Goal: Task Accomplishment & Management: Manage account settings

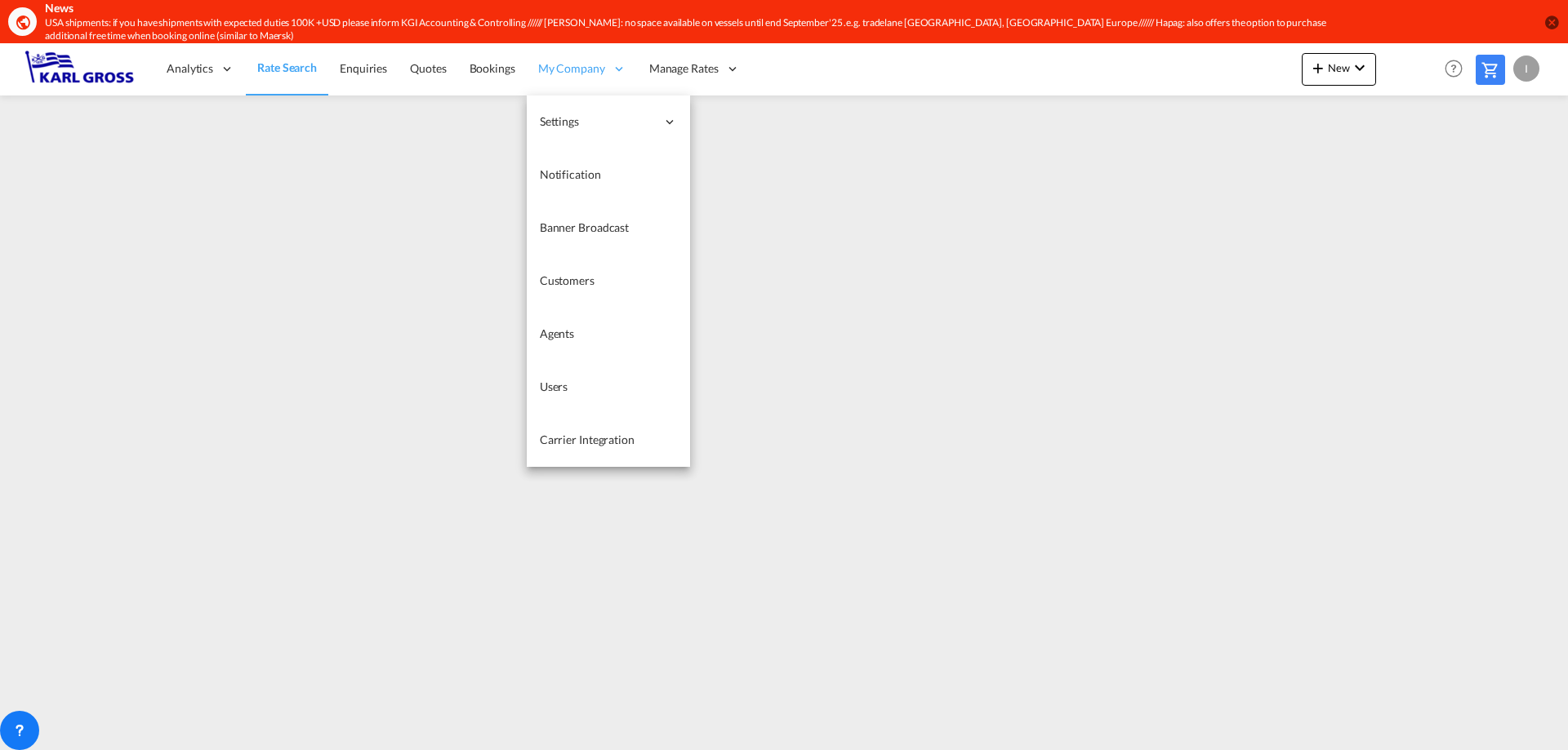
click at [601, 74] on span "My Company" at bounding box center [571, 68] width 67 height 16
click at [614, 282] on link "Customers" at bounding box center [608, 281] width 164 height 53
click at [565, 279] on span "Customers" at bounding box center [567, 281] width 55 height 14
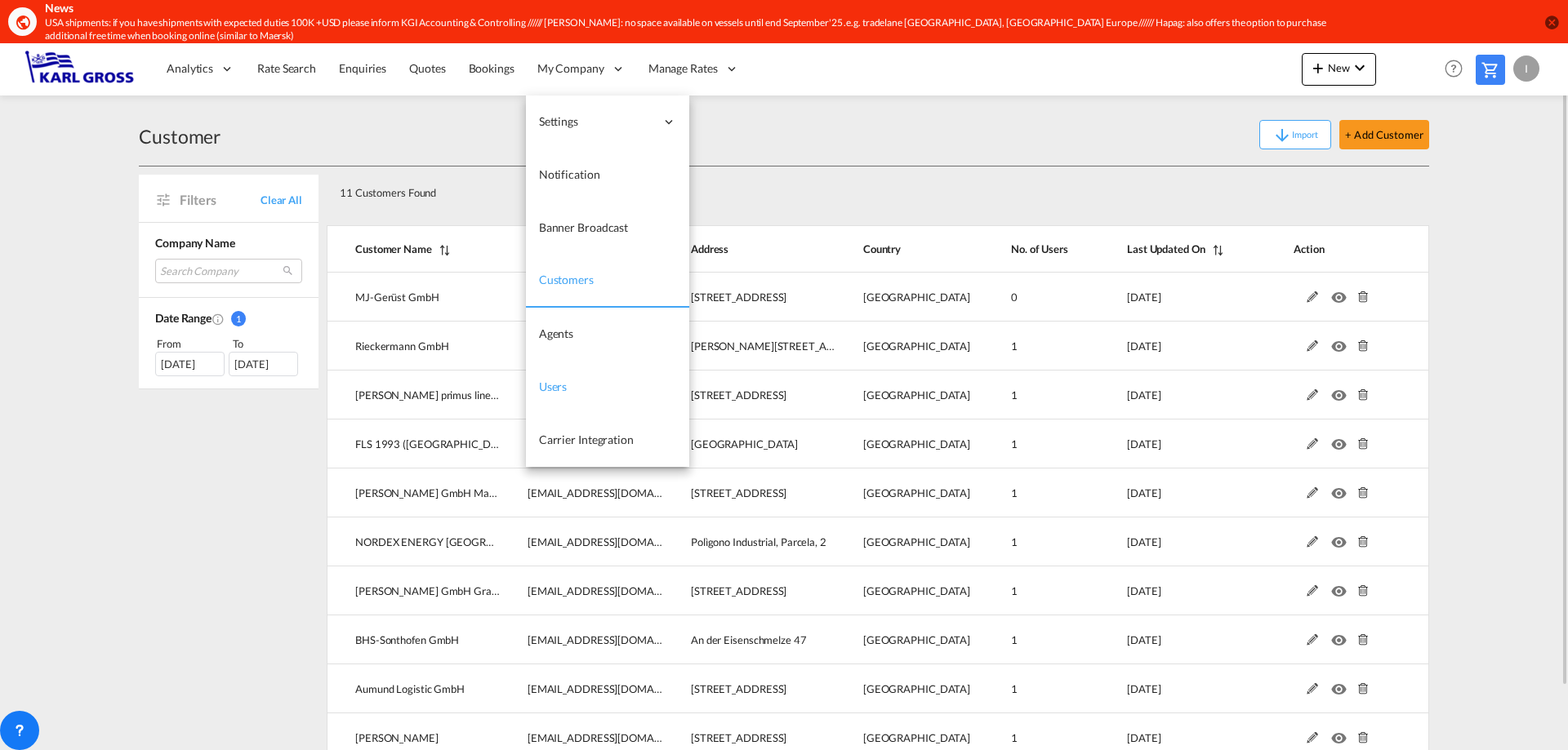
click at [584, 378] on link "Users" at bounding box center [607, 387] width 164 height 53
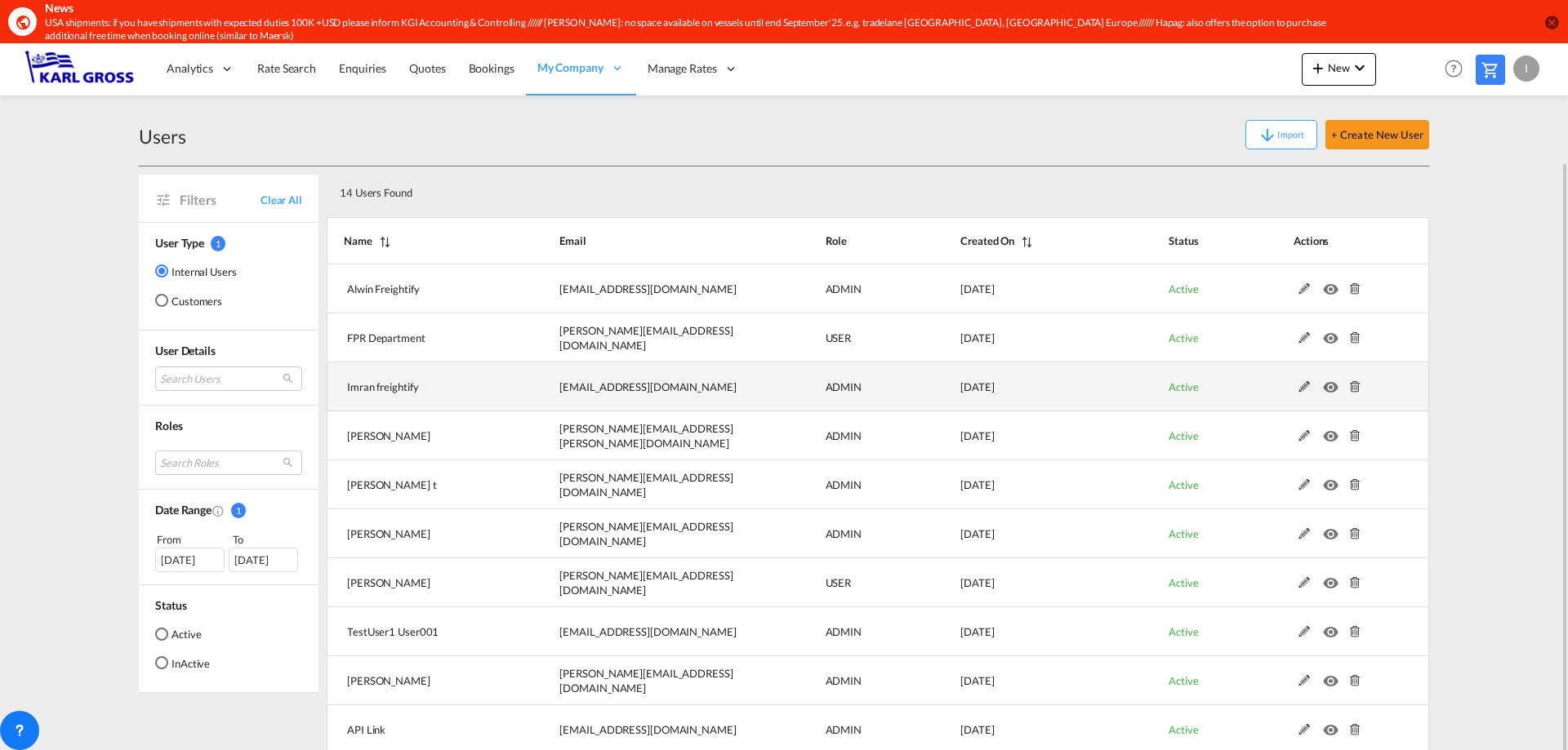
scroll to position [61, 0]
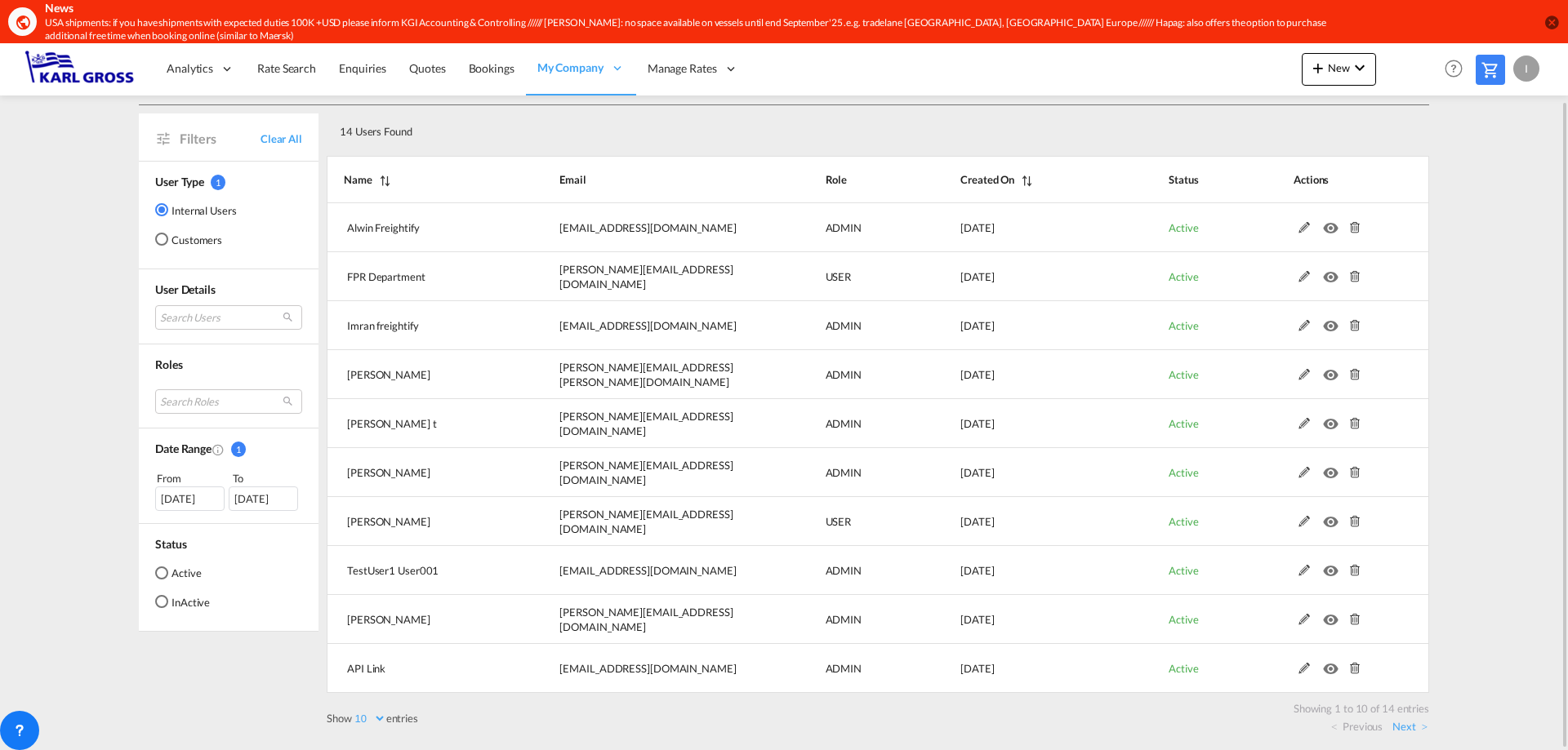
click at [375, 721] on select "10 25 50 100" at bounding box center [369, 719] width 35 height 14
select select "25"
click at [353, 712] on select "10 25 50 100" at bounding box center [369, 719] width 35 height 14
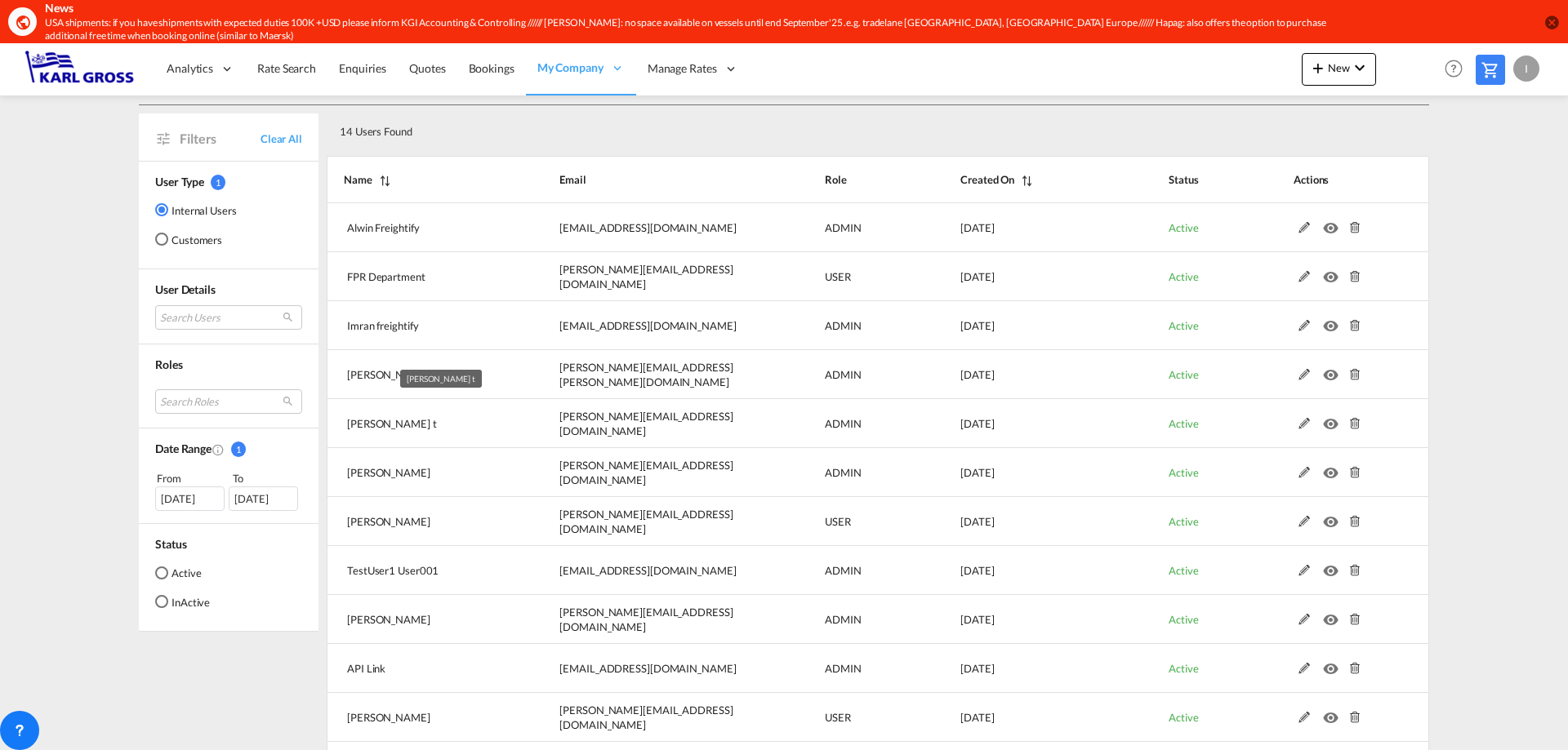
scroll to position [257, 0]
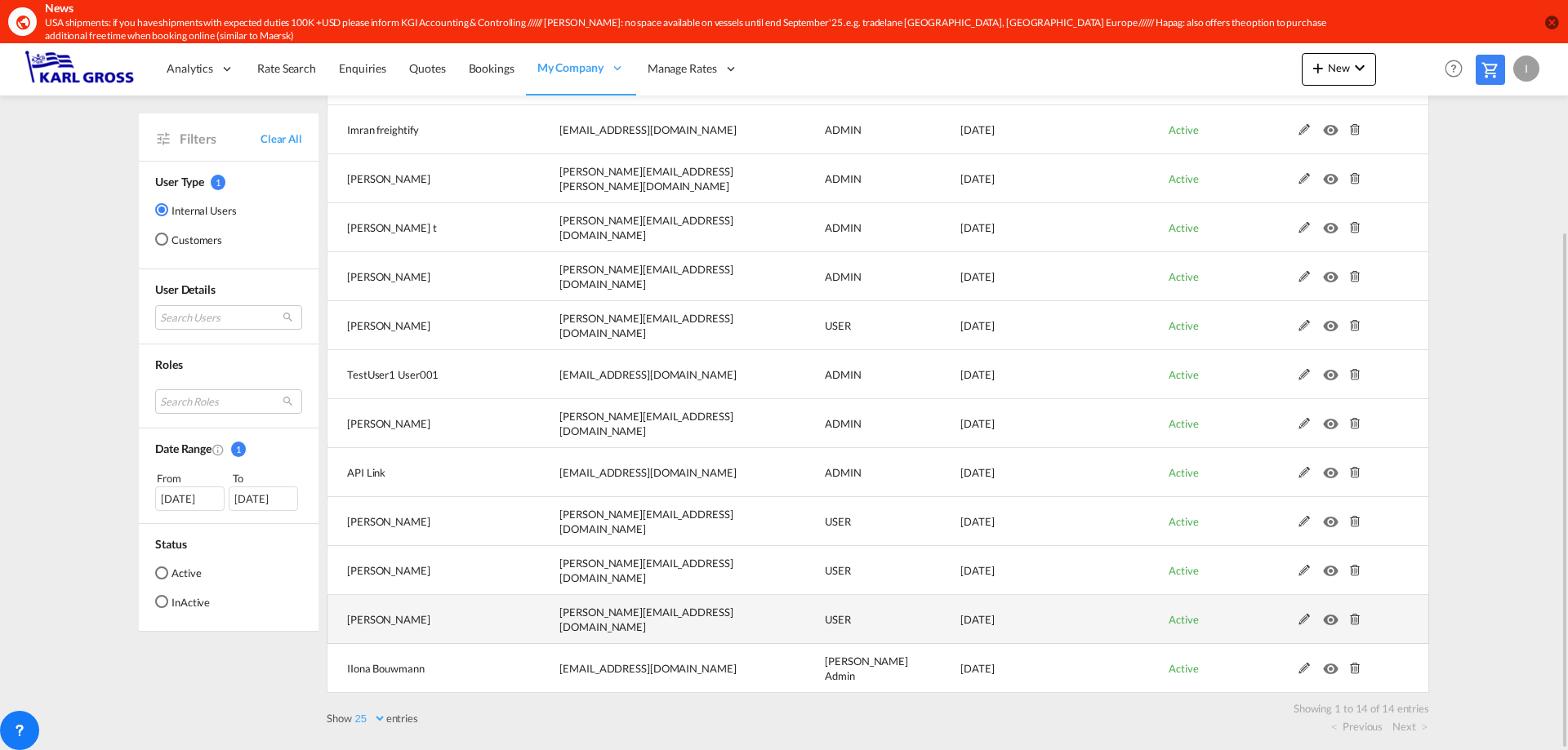
click at [1303, 620] on md-icon at bounding box center [1304, 619] width 22 height 11
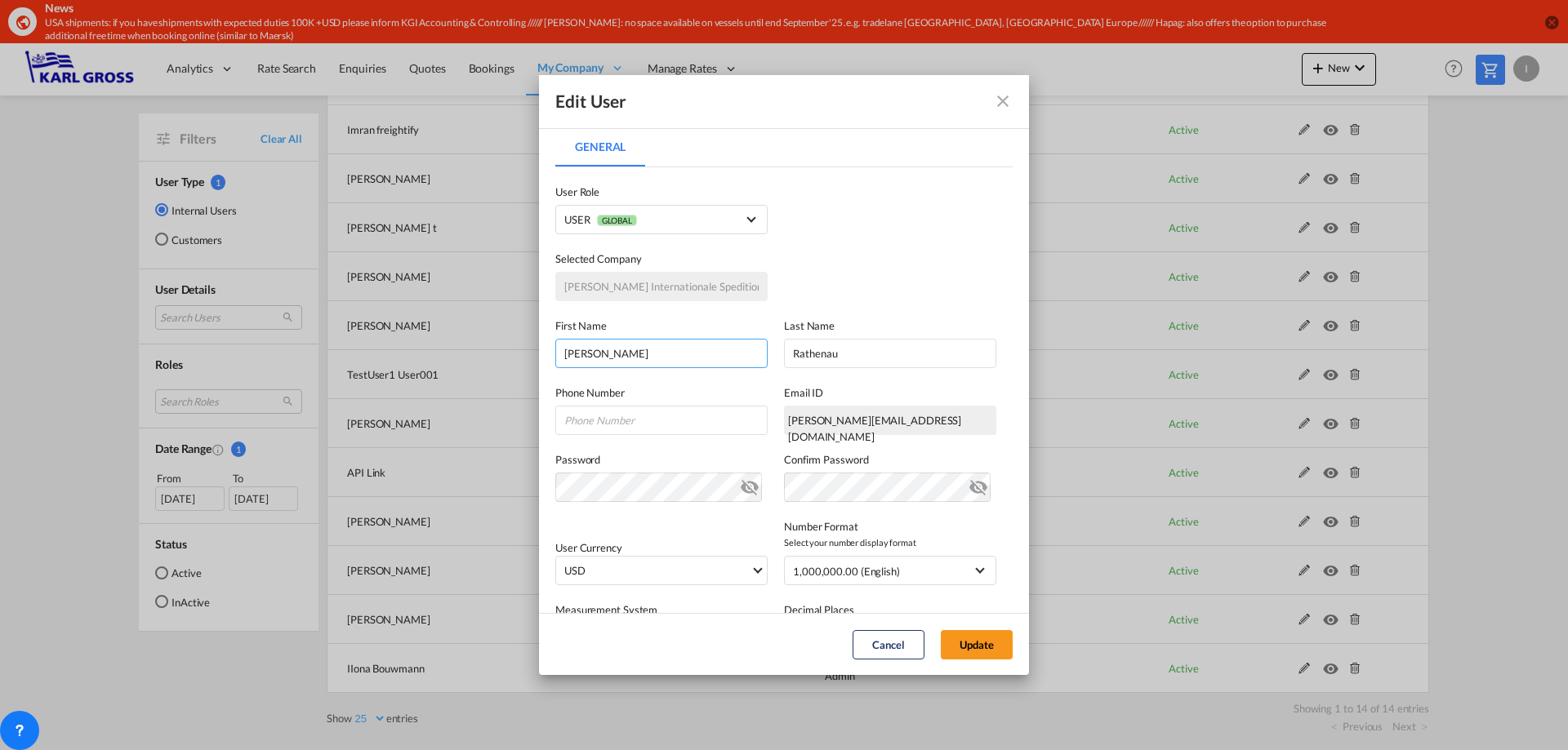
drag, startPoint x: 677, startPoint y: 363, endPoint x: 396, endPoint y: 359, distance: 281.0
click at [396, 359] on div "Edit User General General User Type Internal Internal Customer User Role USER G…" at bounding box center [784, 375] width 1568 height 750
type input "Operations"
drag, startPoint x: 881, startPoint y: 354, endPoint x: 616, endPoint y: 352, distance: 265.0
click at [616, 352] on div "First Name Operations Last Name [PERSON_NAME]" at bounding box center [784, 334] width 457 height 67
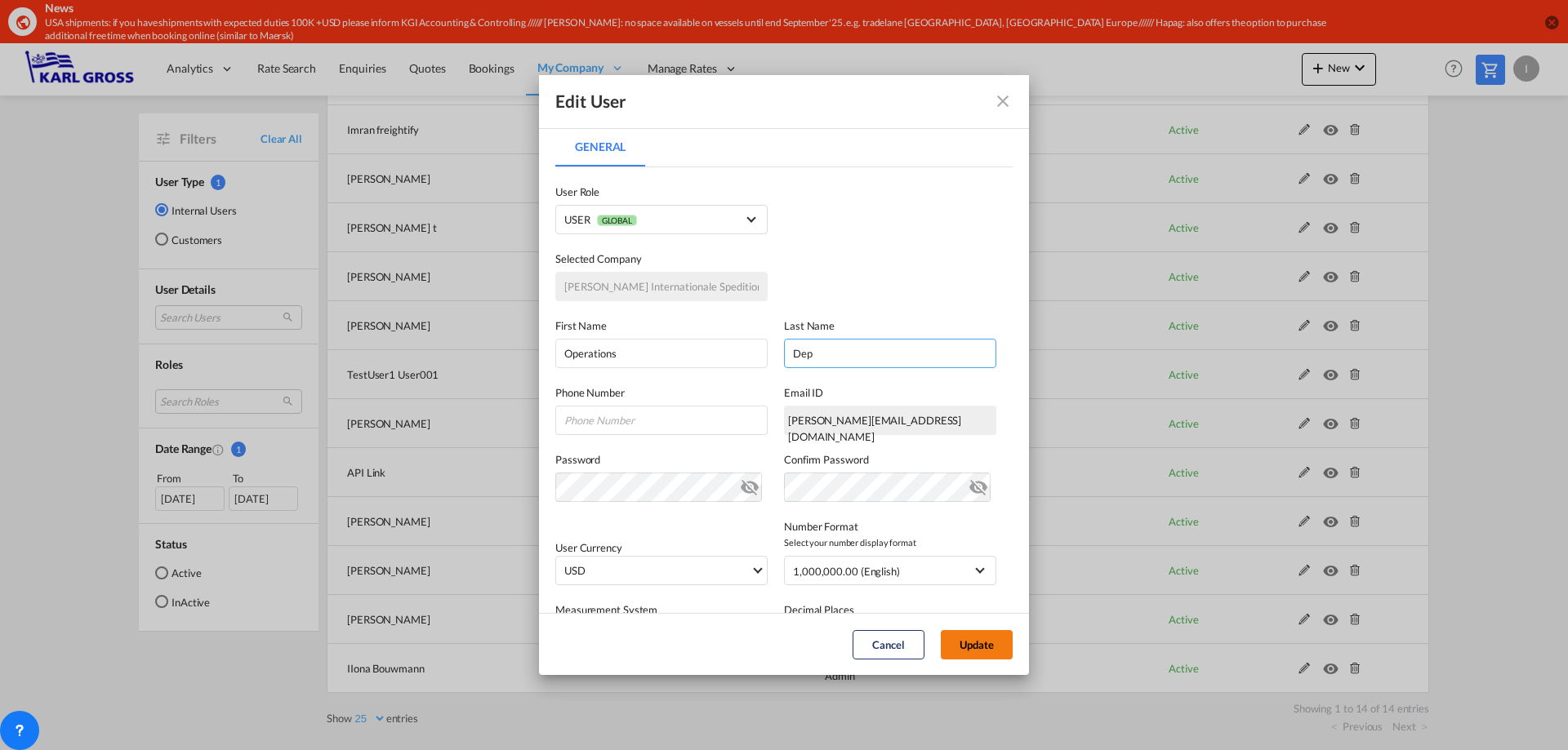
type input "Dep"
click at [972, 634] on button "Update" at bounding box center [976, 645] width 72 height 29
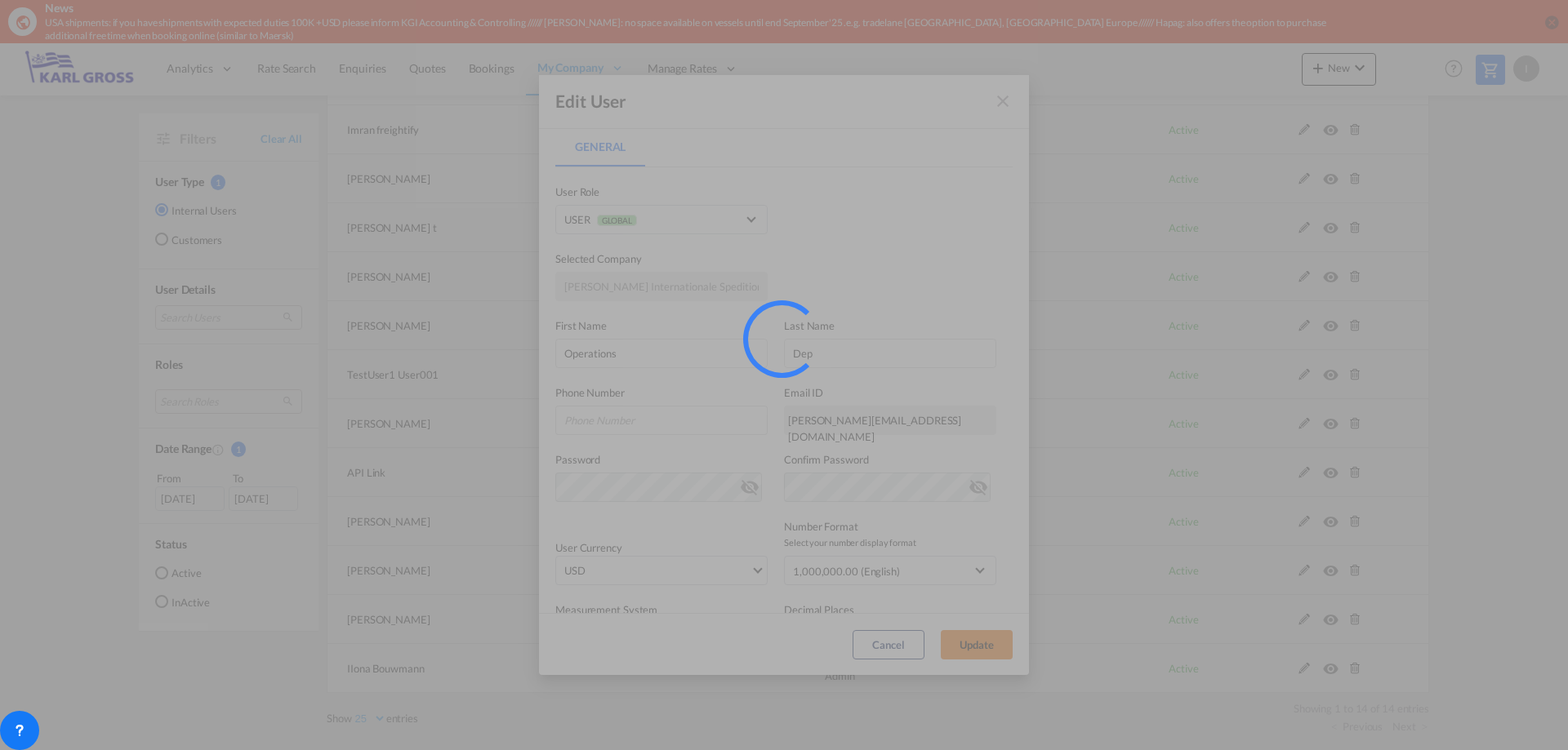
scroll to position [0, 0]
select select "25"
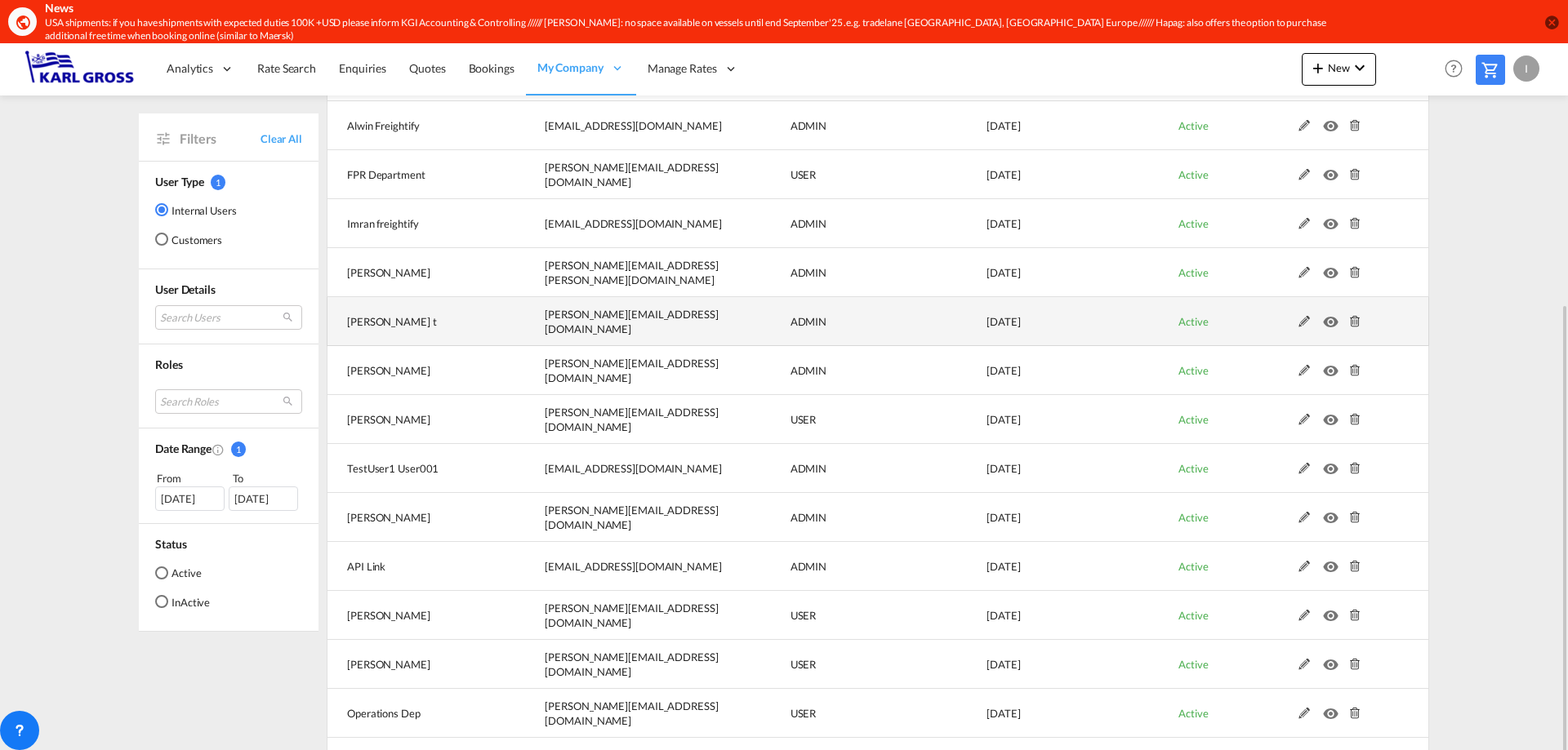
scroll to position [245, 0]
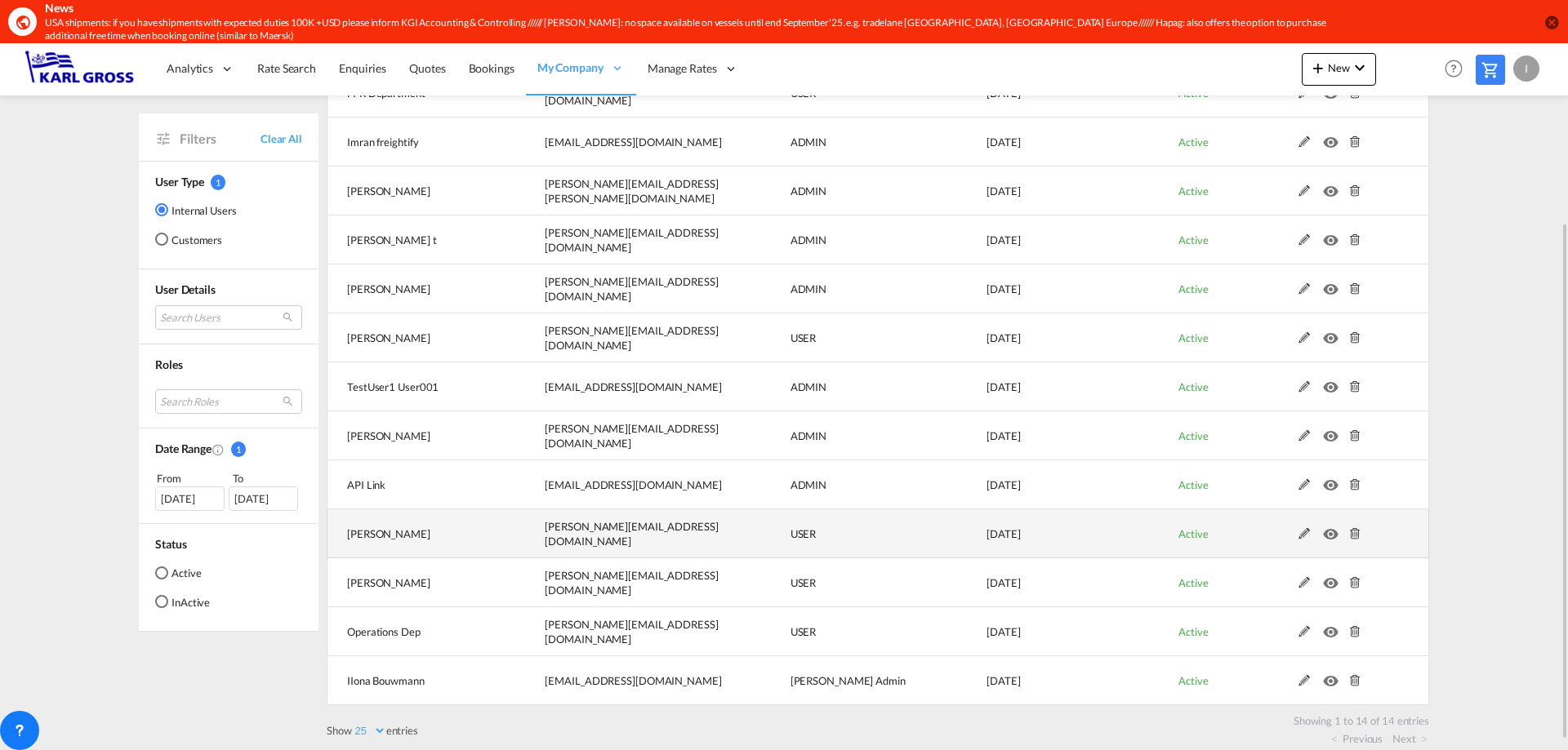
click at [1298, 534] on md-icon at bounding box center [1304, 533] width 22 height 11
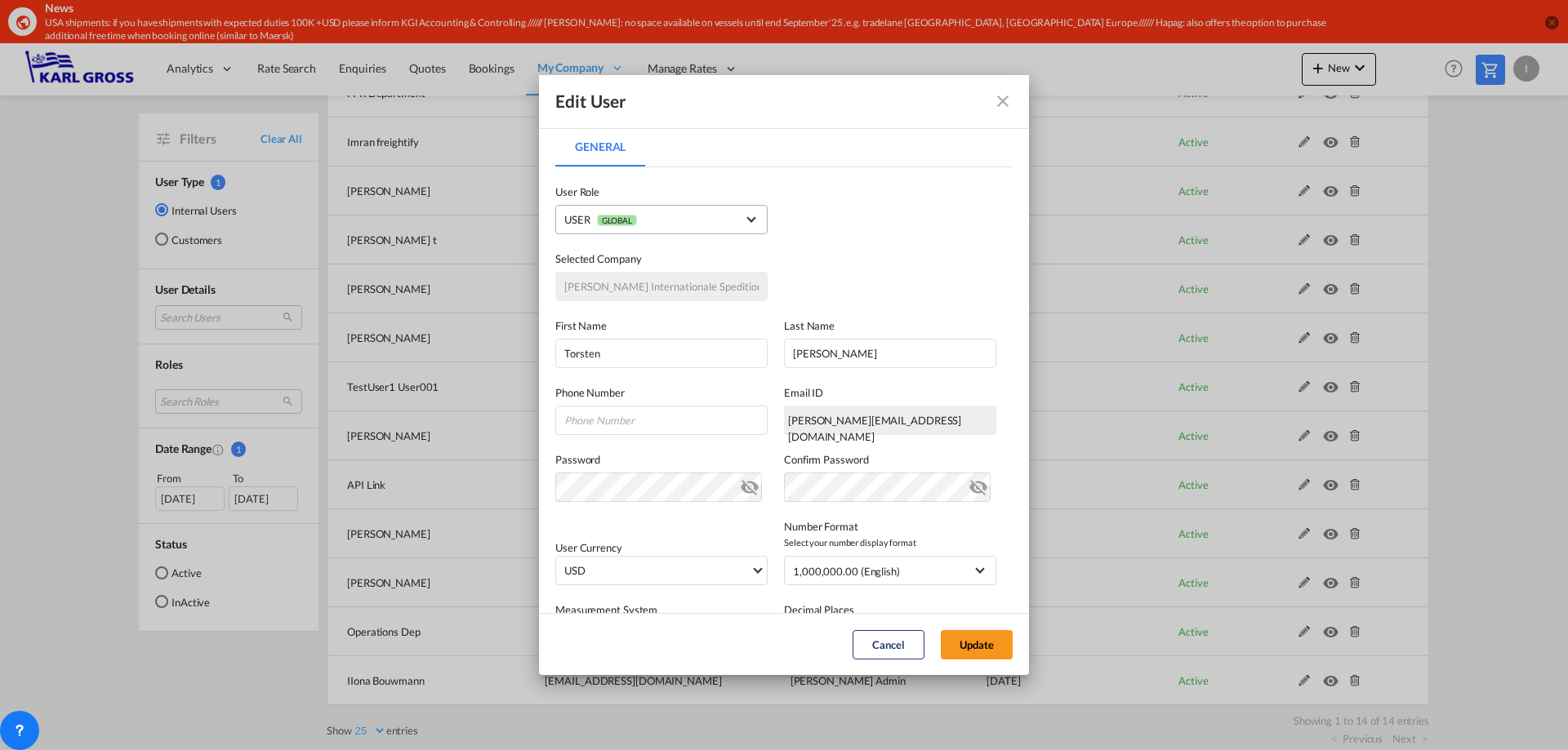
click at [755, 224] on md-select "USER GLOBAL ADMIN GLOBAL Essentials Admin GLOBAL Essentials Manager GLOBAL Esse…" at bounding box center [661, 220] width 212 height 29
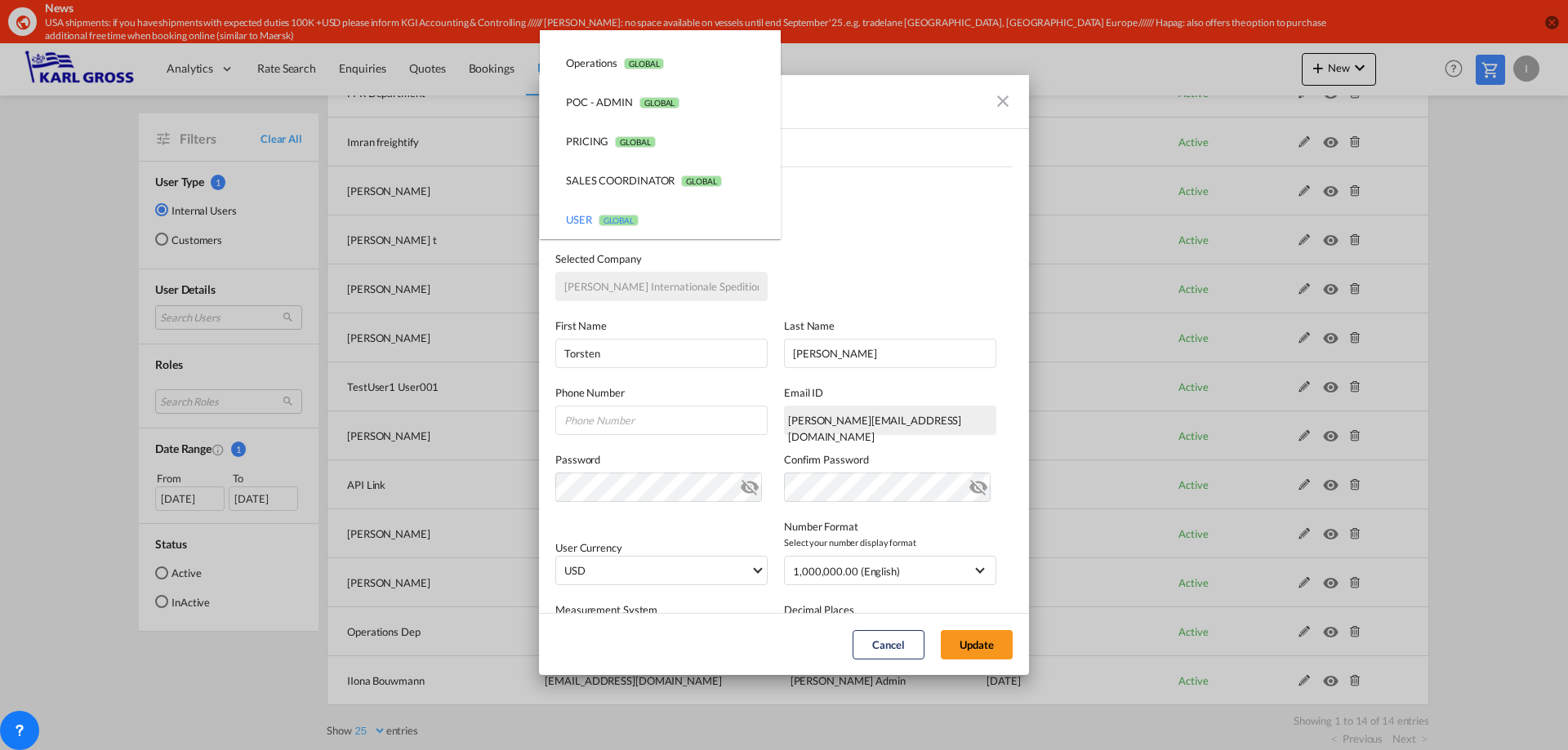
click at [890, 225] on md-backdrop at bounding box center [784, 375] width 1568 height 750
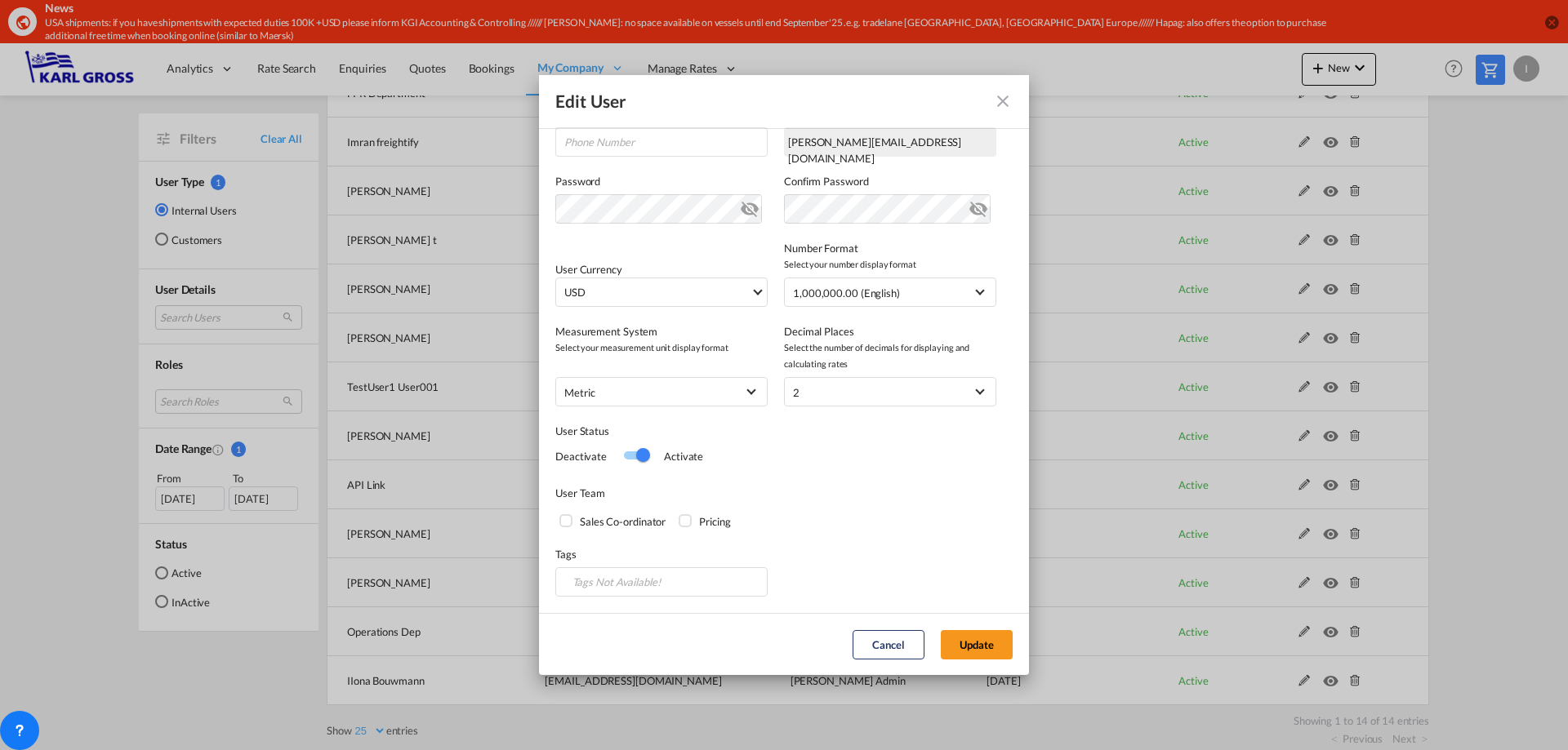
scroll to position [0, 0]
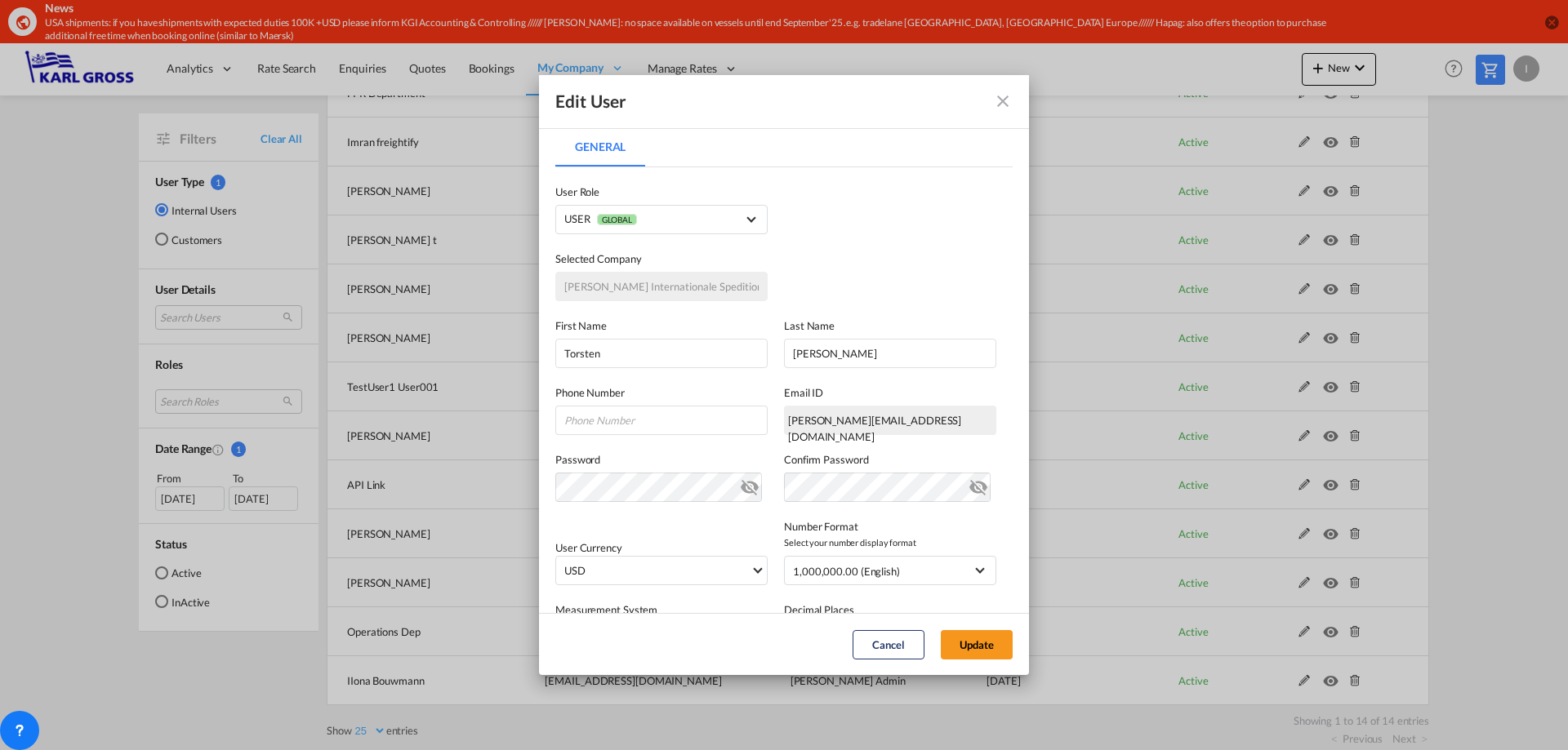
click at [1001, 108] on md-icon "icon-close fg-AAA8AD" at bounding box center [1002, 101] width 20 height 20
